Goal: Information Seeking & Learning: Understand process/instructions

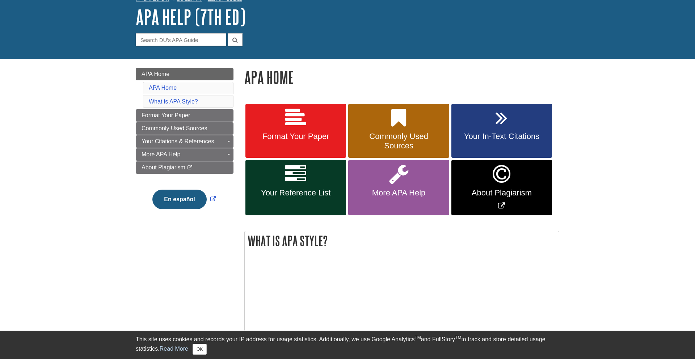
scroll to position [44, 0]
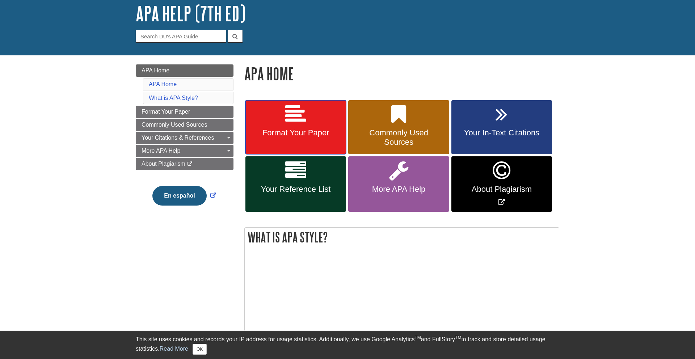
click at [325, 131] on span "Format Your Paper" at bounding box center [296, 132] width 90 height 9
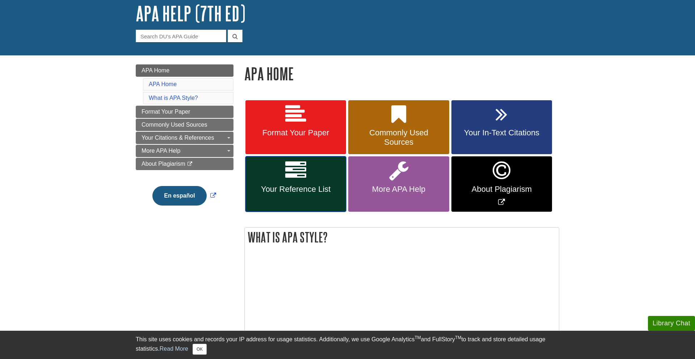
click at [289, 187] on span "Your Reference List" at bounding box center [296, 189] width 90 height 9
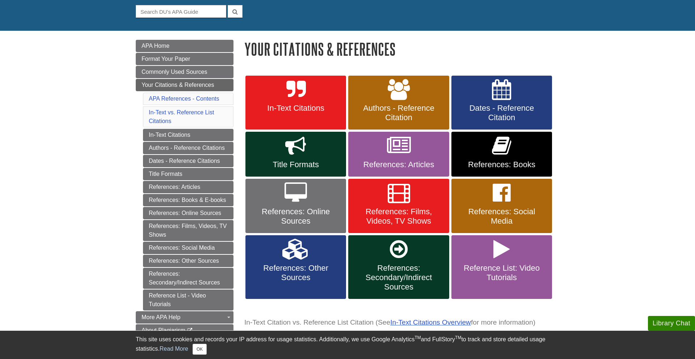
scroll to position [76, 0]
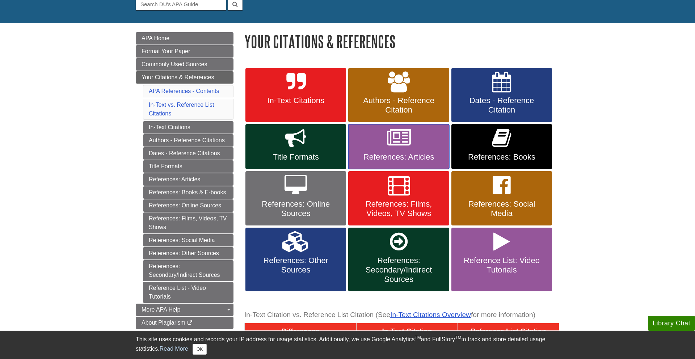
click at [393, 149] on link "References: Articles" at bounding box center [398, 146] width 101 height 45
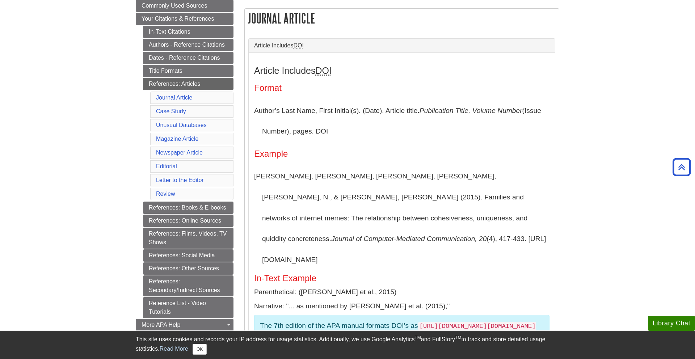
scroll to position [135, 0]
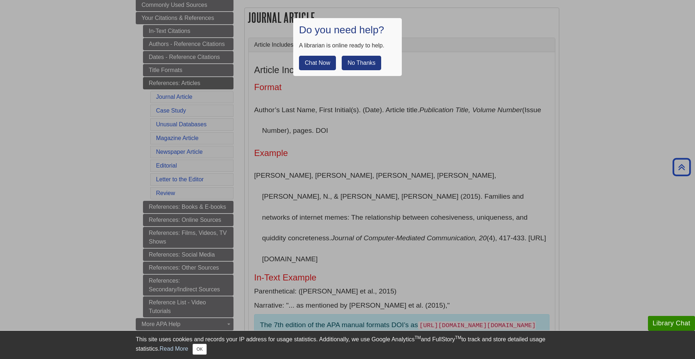
click at [376, 64] on button "No Thanks" at bounding box center [361, 63] width 39 height 14
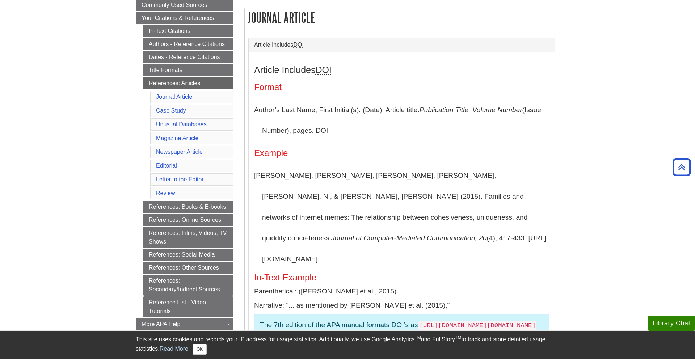
scroll to position [135, 0]
